Goal: Information Seeking & Learning: Learn about a topic

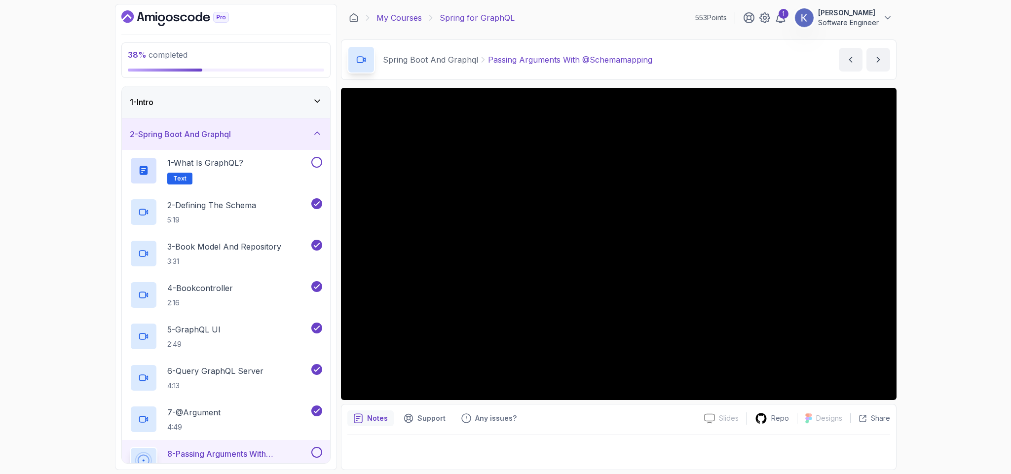
scroll to position [323, 0]
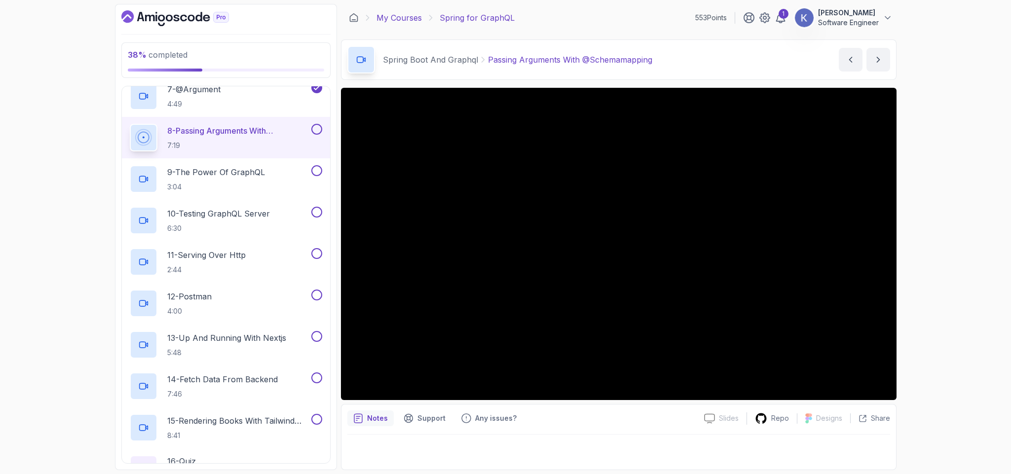
click at [403, 19] on link "My Courses" at bounding box center [398, 18] width 45 height 12
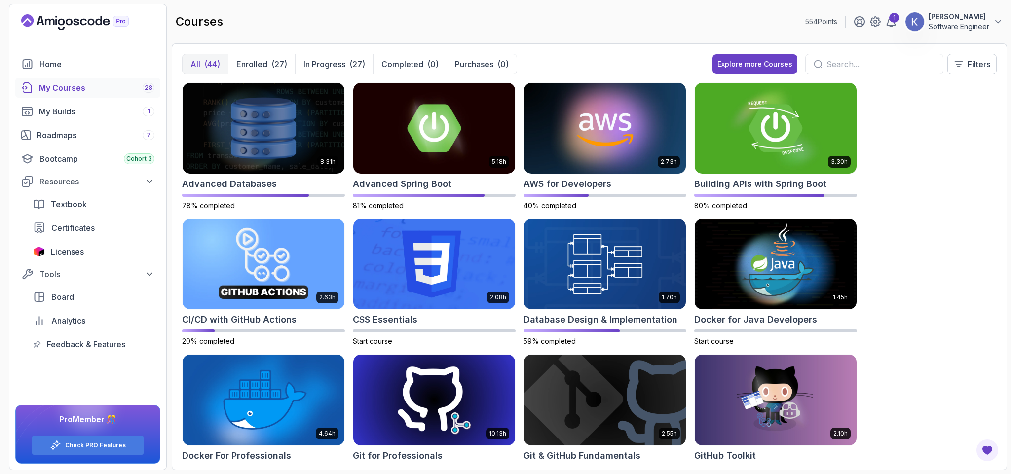
click at [973, 27] on p "Software Engineer" at bounding box center [958, 27] width 61 height 10
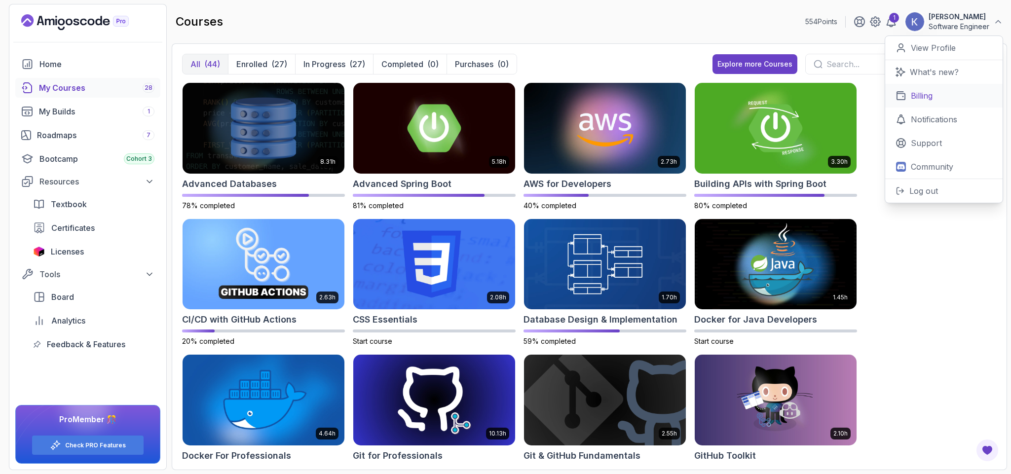
click at [927, 90] on p "Billing" at bounding box center [922, 96] width 22 height 12
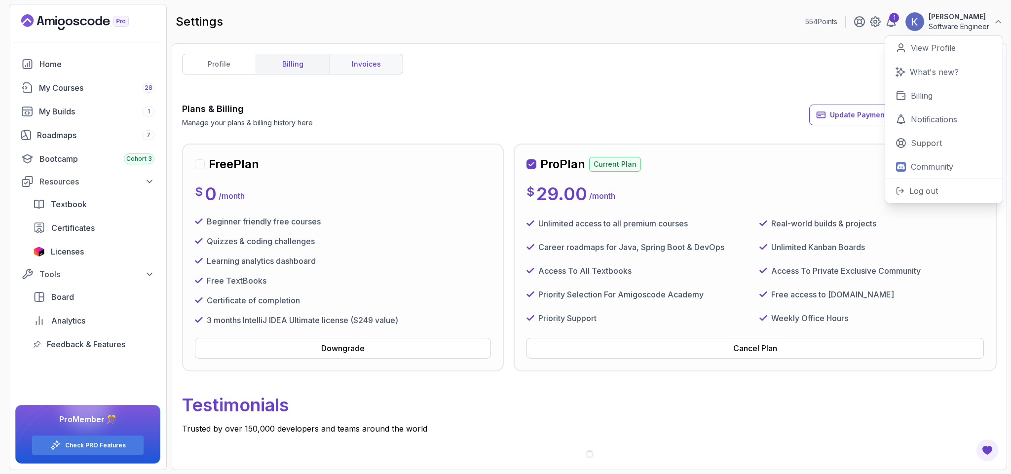
click at [373, 66] on link "invoices" at bounding box center [366, 64] width 74 height 20
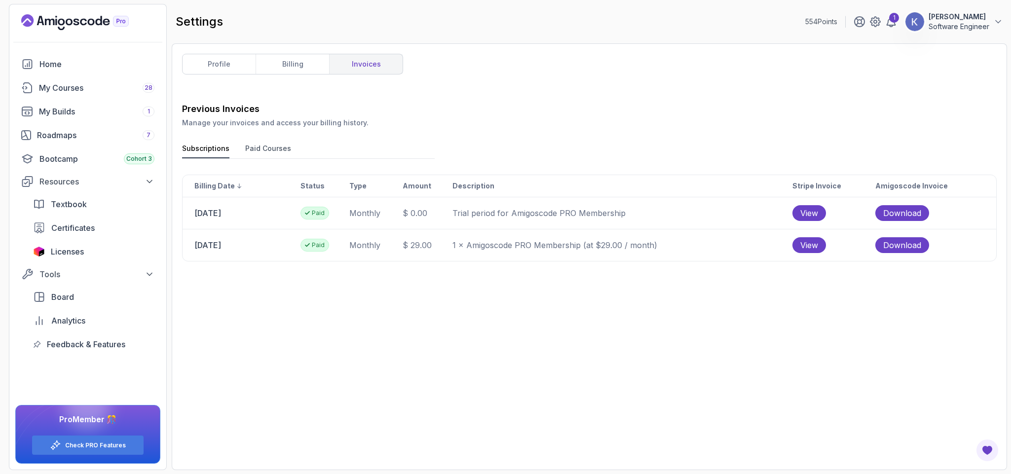
click at [201, 14] on h2 "settings" at bounding box center [199, 22] width 47 height 16
click at [107, 83] on div "My Courses 28" at bounding box center [96, 88] width 115 height 12
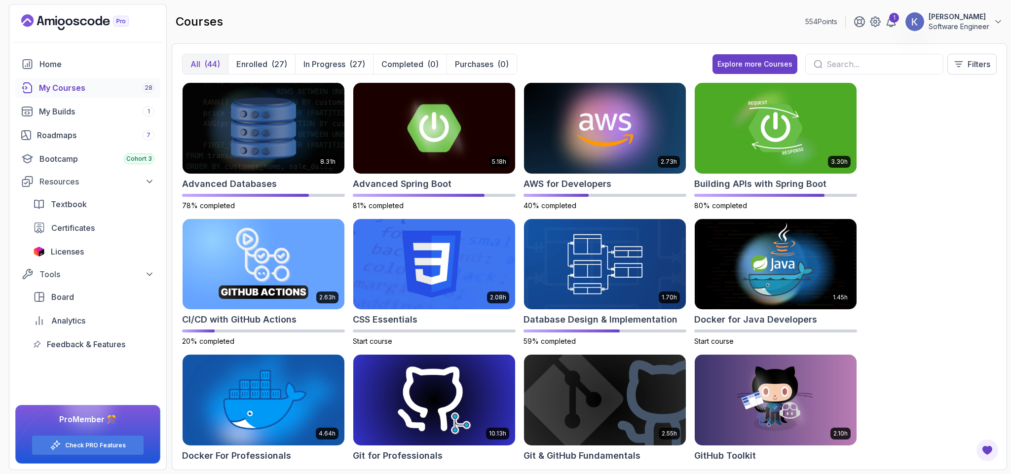
click at [946, 303] on div "8.31h Advanced Databases 78% completed 5.18h Advanced Spring Boot 81% completed…" at bounding box center [589, 270] width 815 height 377
click at [758, 283] on img at bounding box center [776, 264] width 170 height 95
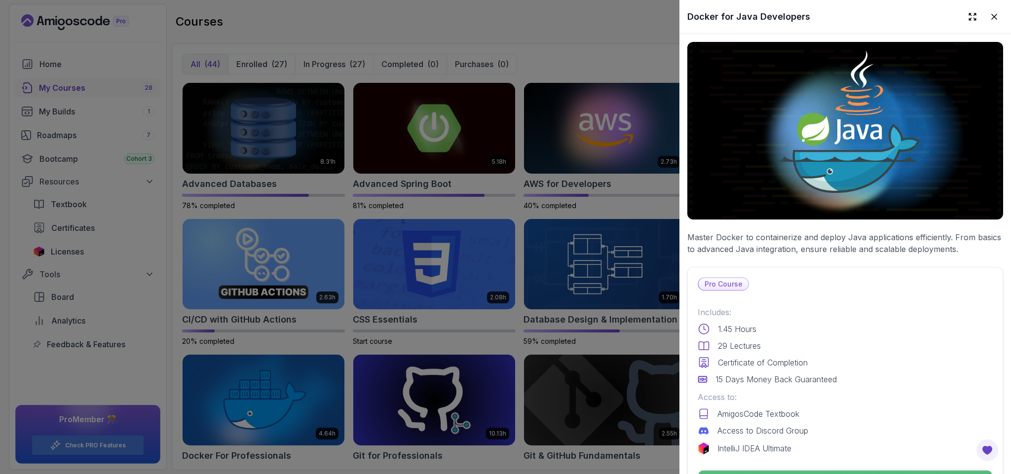
click at [786, 323] on div "1.45 Hours" at bounding box center [845, 329] width 295 height 12
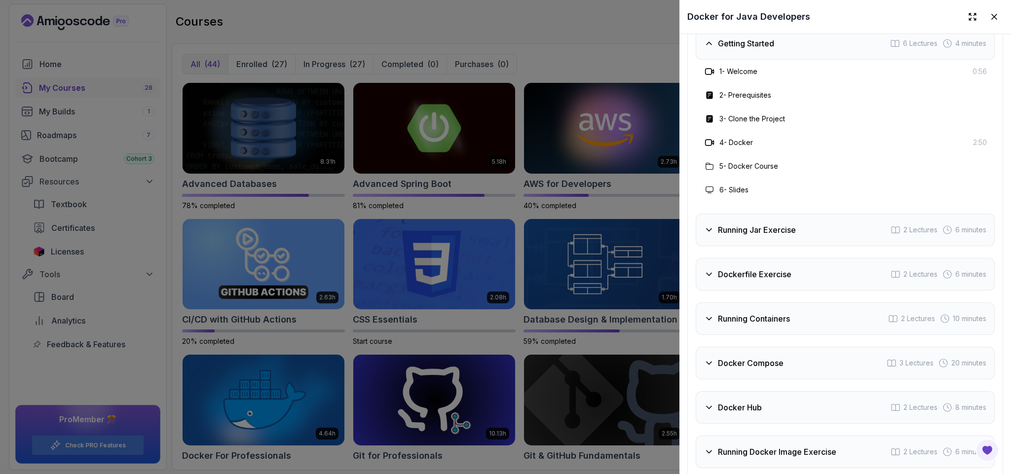
scroll to position [1687, 0]
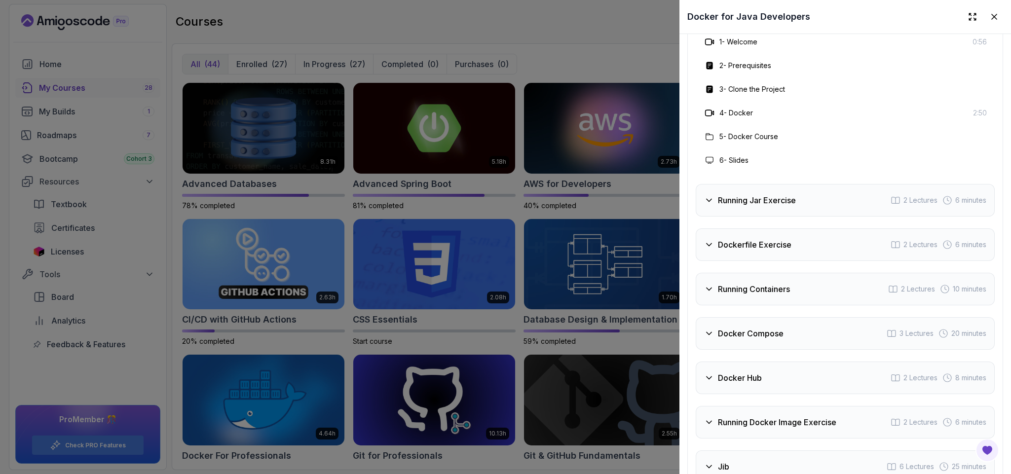
click at [793, 206] on h3 "Running Jar Exercise" at bounding box center [757, 200] width 78 height 12
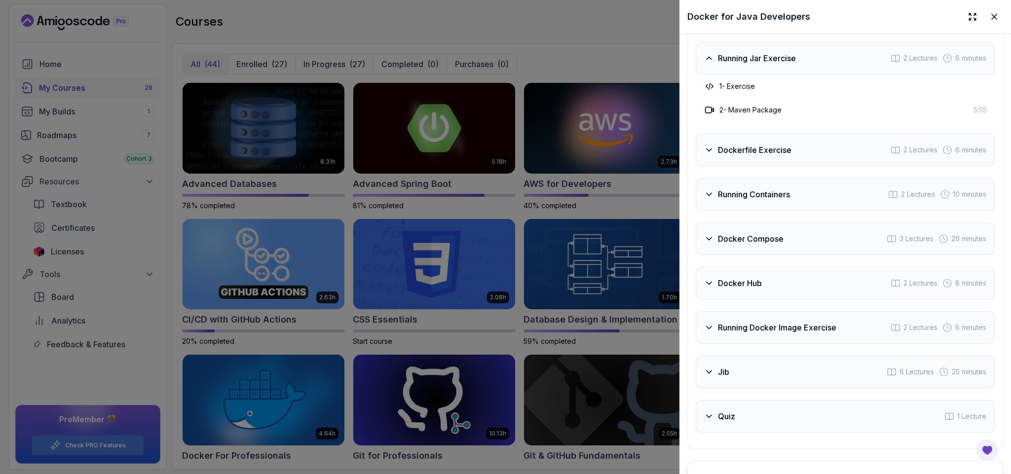
click at [793, 211] on div "Running Containers 2 Lectures 10 minutes" at bounding box center [845, 194] width 299 height 33
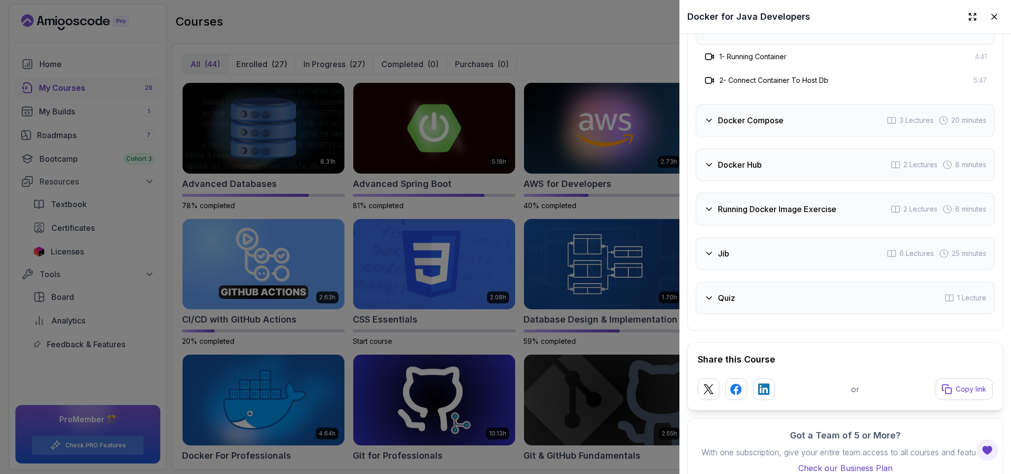
scroll to position [1835, 0]
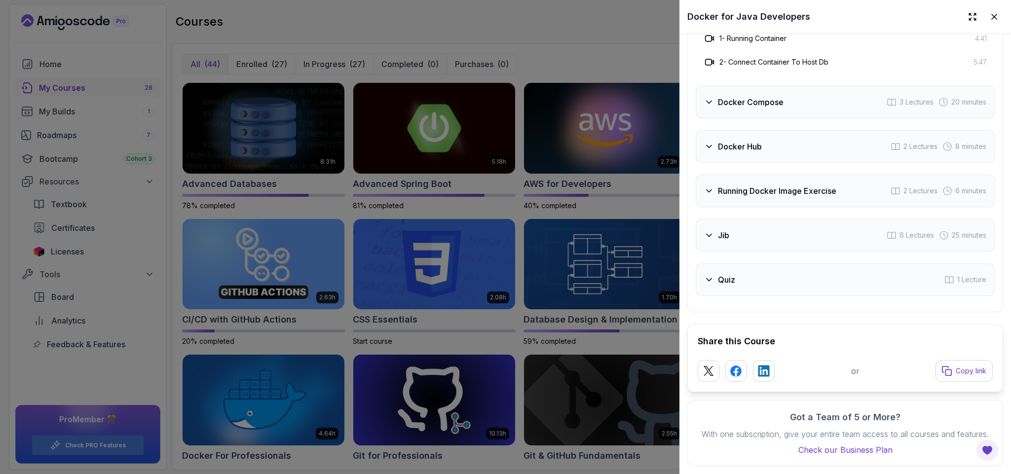
click at [778, 189] on h3 "Running Docker Image Exercise" at bounding box center [777, 191] width 118 height 12
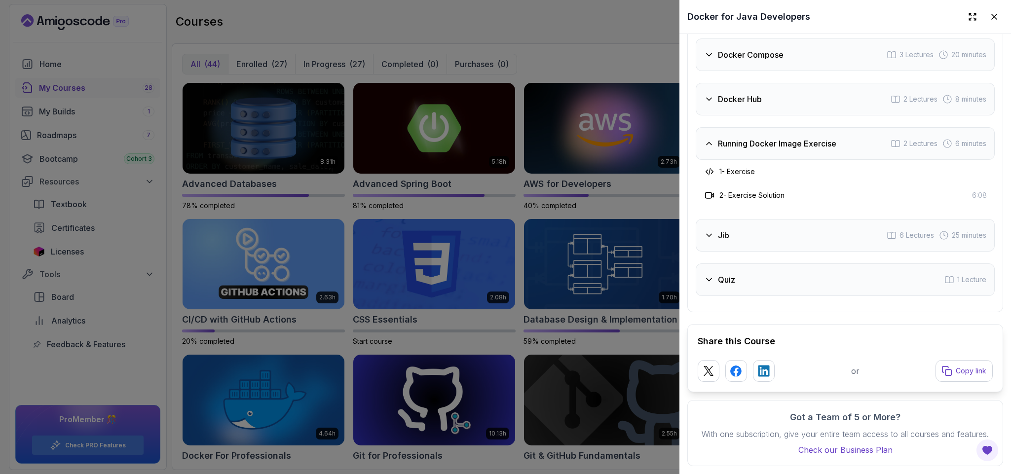
click at [564, 54] on div at bounding box center [505, 237] width 1011 height 474
